Goal: Find specific page/section: Find specific page/section

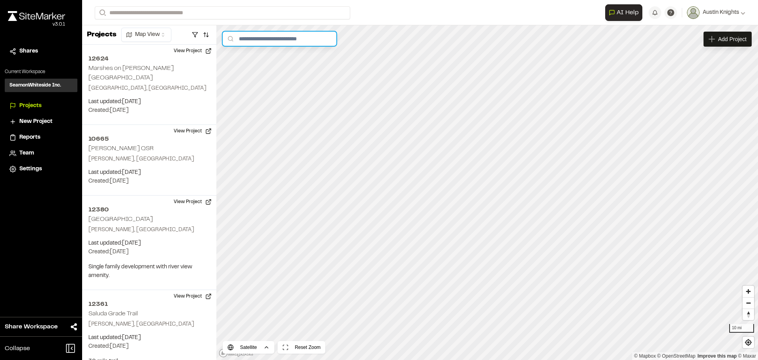
click at [264, 41] on input "text" at bounding box center [280, 39] width 114 height 14
type input "*****"
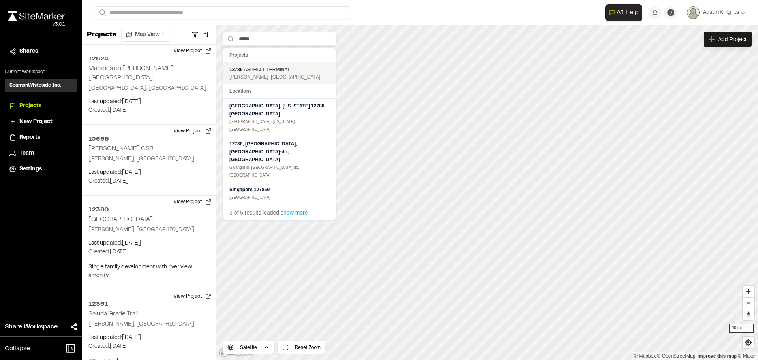
click at [271, 69] on span "ASPHALT TERMINAL" at bounding box center [267, 70] width 46 height 6
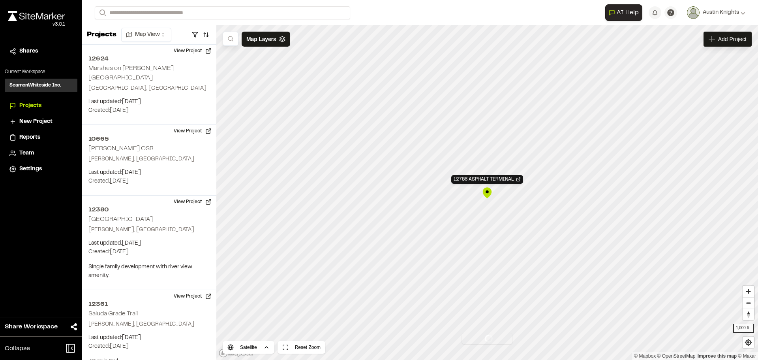
scroll to position [1324, 0]
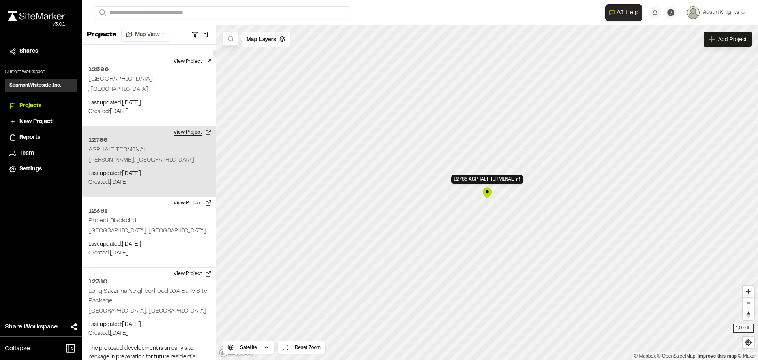
click at [193, 126] on button "View Project" at bounding box center [192, 132] width 47 height 13
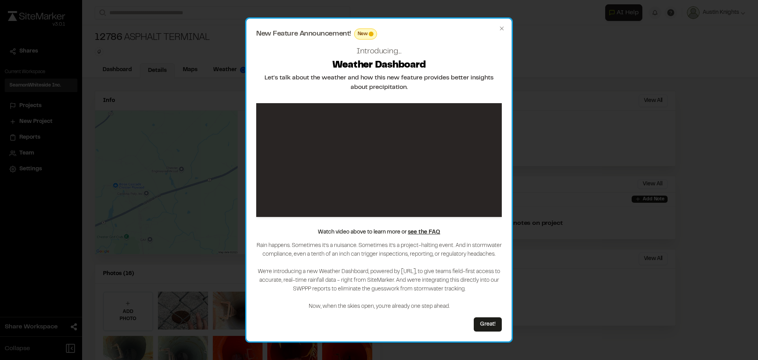
click at [505, 27] on div "New Feature Announcement! New Introducing... Weather Dashboard Let's talk about…" at bounding box center [378, 180] width 265 height 323
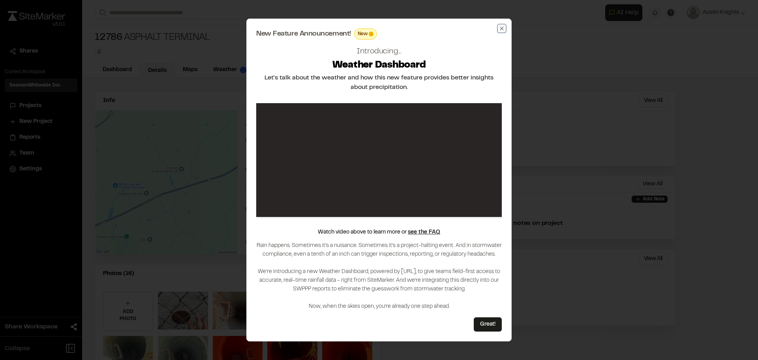
click at [503, 29] on icon "button" at bounding box center [502, 28] width 4 height 4
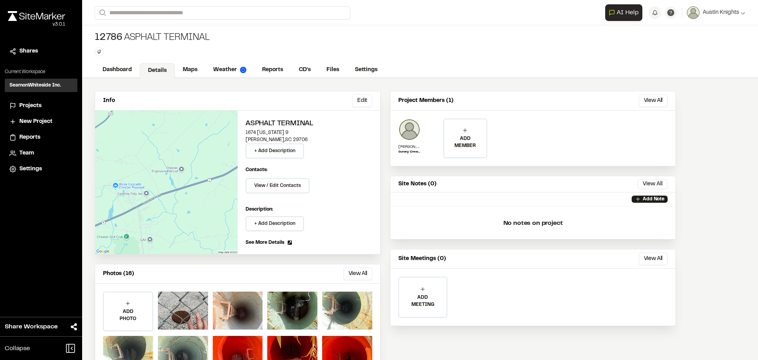
scroll to position [35, 0]
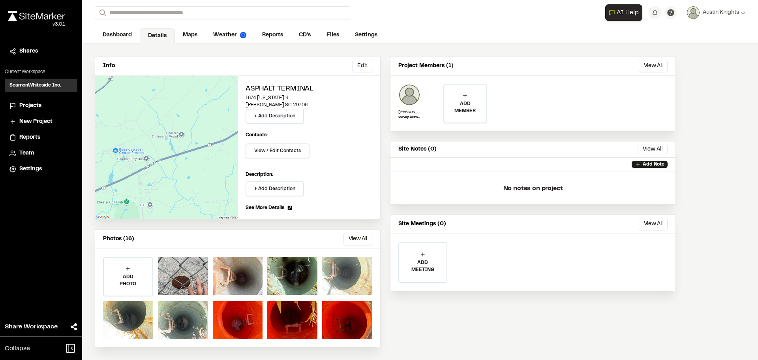
click at [342, 278] on div at bounding box center [347, 276] width 50 height 38
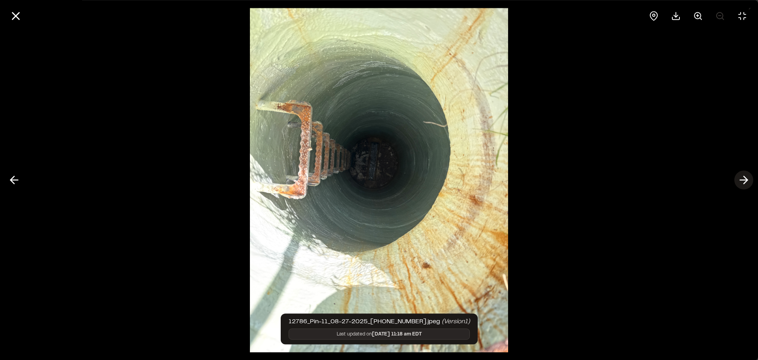
click at [736, 180] on button at bounding box center [743, 180] width 19 height 19
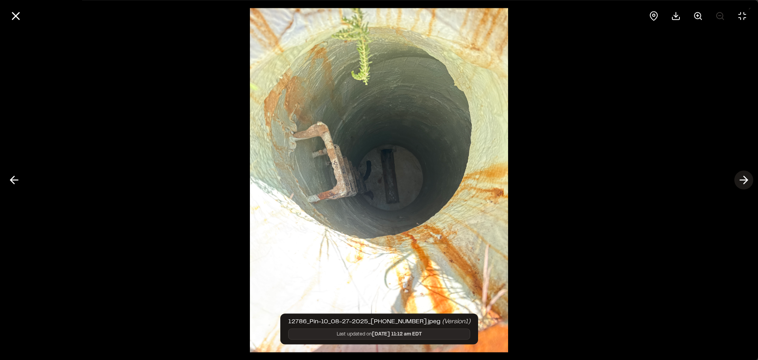
click at [742, 177] on icon at bounding box center [744, 179] width 13 height 13
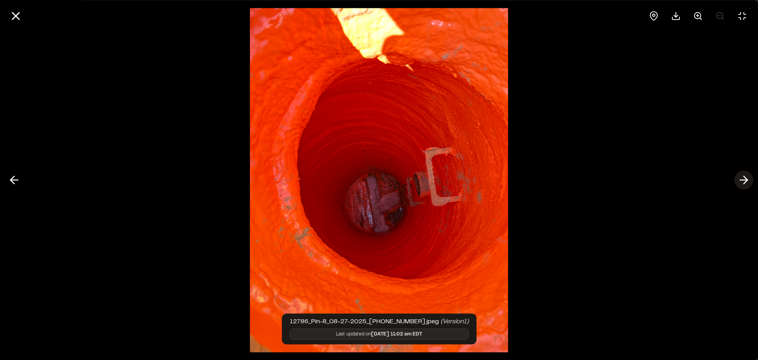
click at [742, 177] on icon at bounding box center [744, 179] width 13 height 13
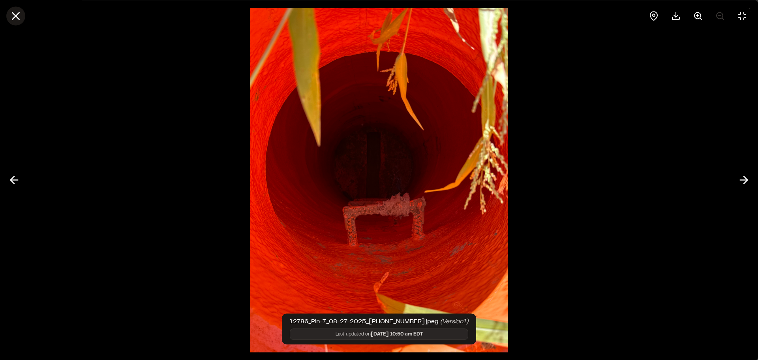
click at [21, 17] on icon at bounding box center [15, 15] width 13 height 13
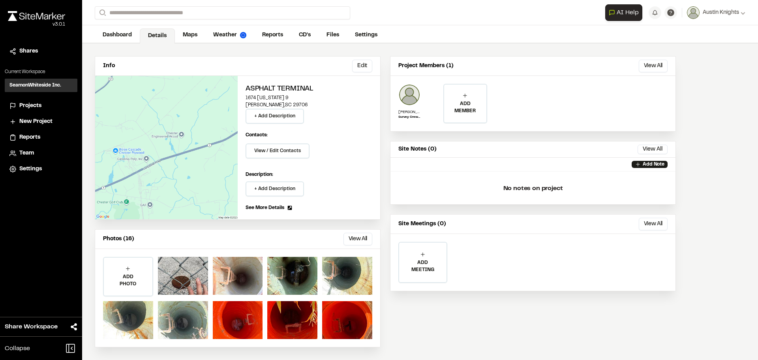
scroll to position [0, 0]
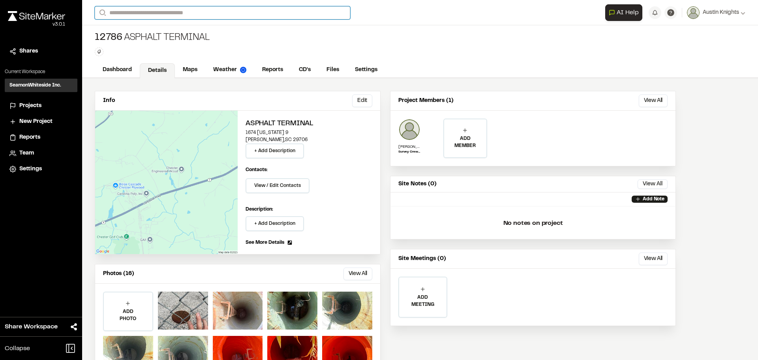
click at [163, 13] on input "Search" at bounding box center [222, 12] width 255 height 13
type input "*****"
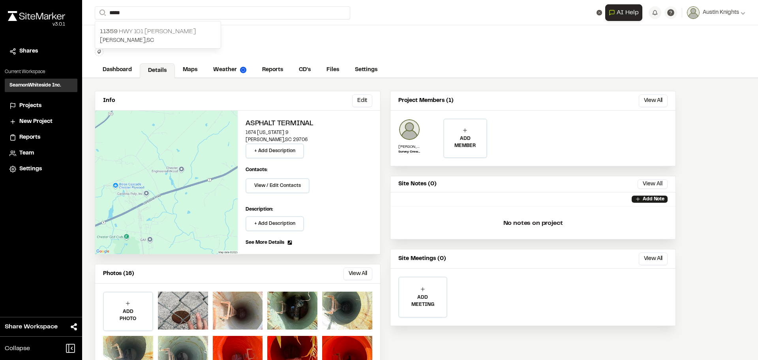
click at [157, 34] on p "11359 HWY 101 GREER" at bounding box center [158, 31] width 116 height 9
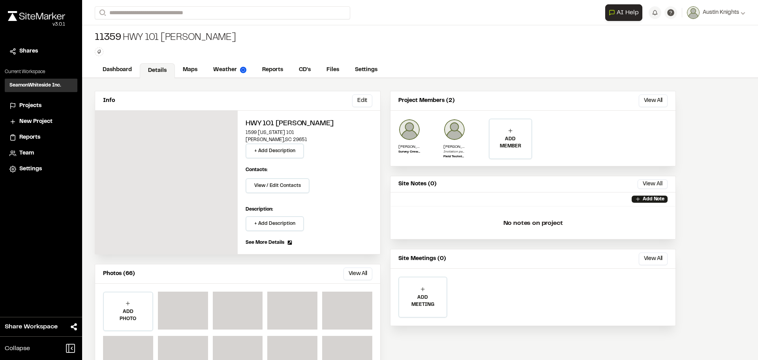
scroll to position [35, 0]
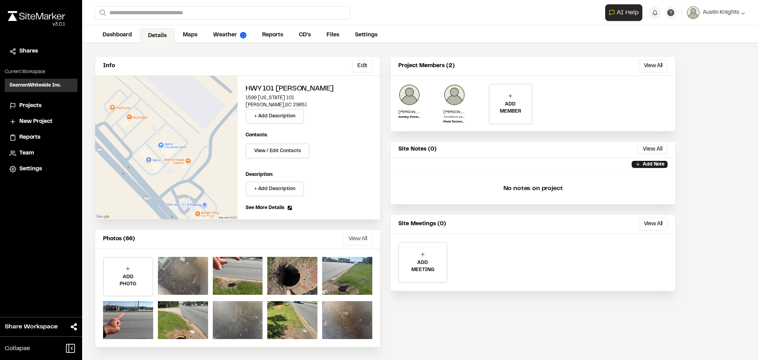
click at [349, 235] on button "View All" at bounding box center [357, 239] width 29 height 13
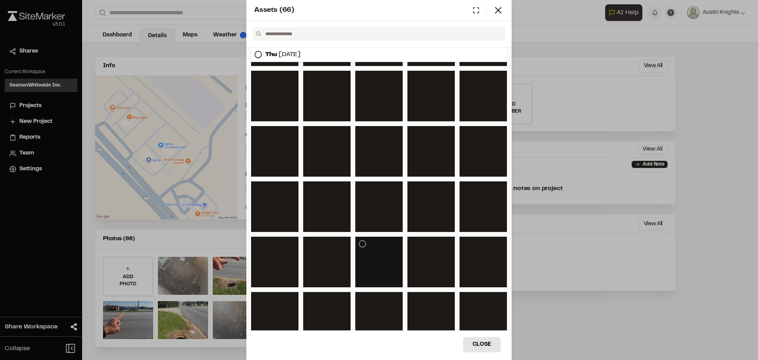
scroll to position [192, 0]
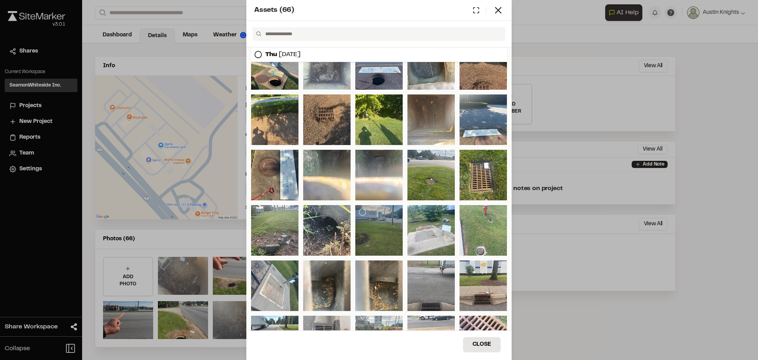
click at [381, 219] on div at bounding box center [378, 230] width 47 height 51
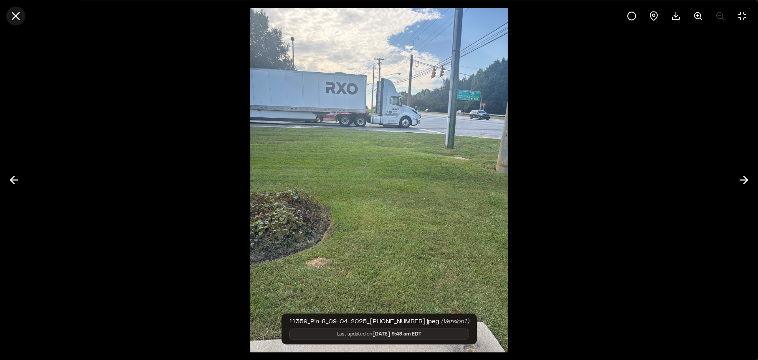
click at [12, 19] on icon at bounding box center [15, 15] width 13 height 13
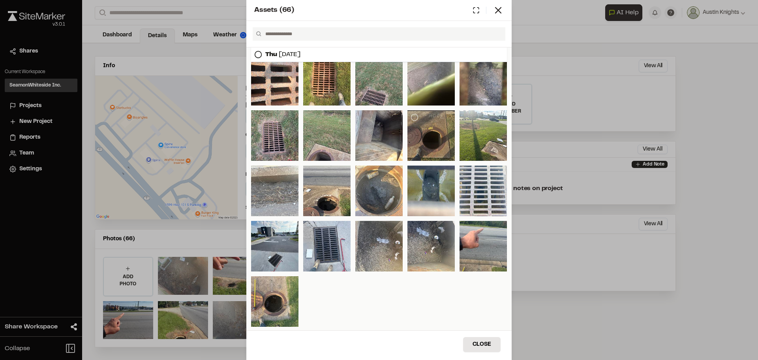
scroll to position [310, 0]
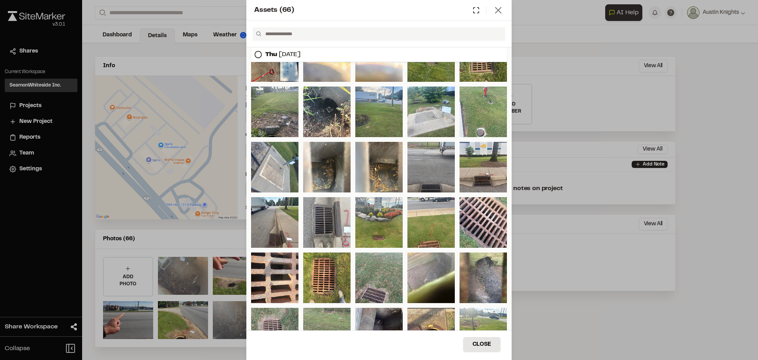
click at [500, 11] on icon at bounding box center [498, 10] width 11 height 11
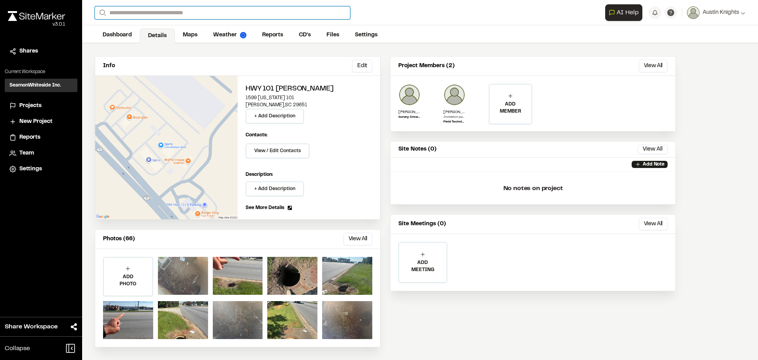
click at [148, 9] on input "Search" at bounding box center [222, 12] width 255 height 13
type input "*****"
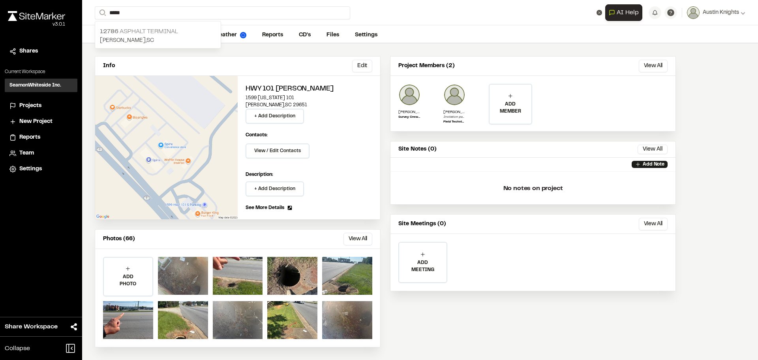
click at [144, 37] on p "Chester , SC" at bounding box center [158, 40] width 116 height 9
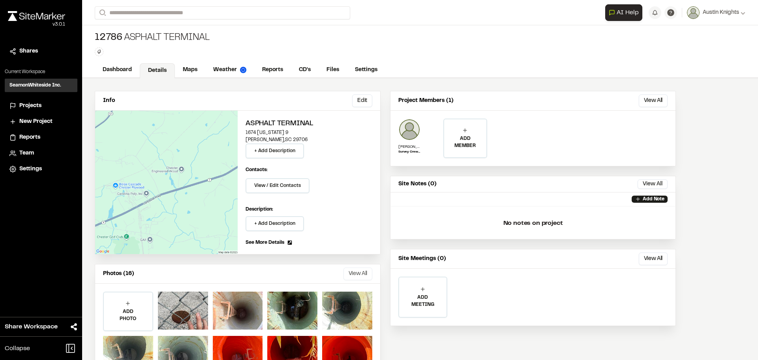
scroll to position [35, 0]
